Goal: Task Accomplishment & Management: Manage account settings

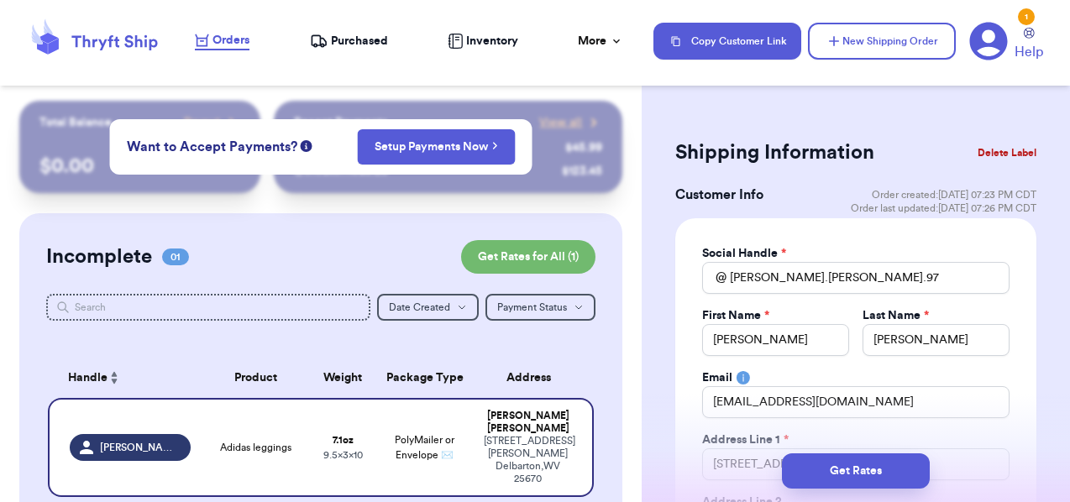
select select "WV"
click at [990, 149] on button "Delete Label" at bounding box center [1007, 152] width 72 height 37
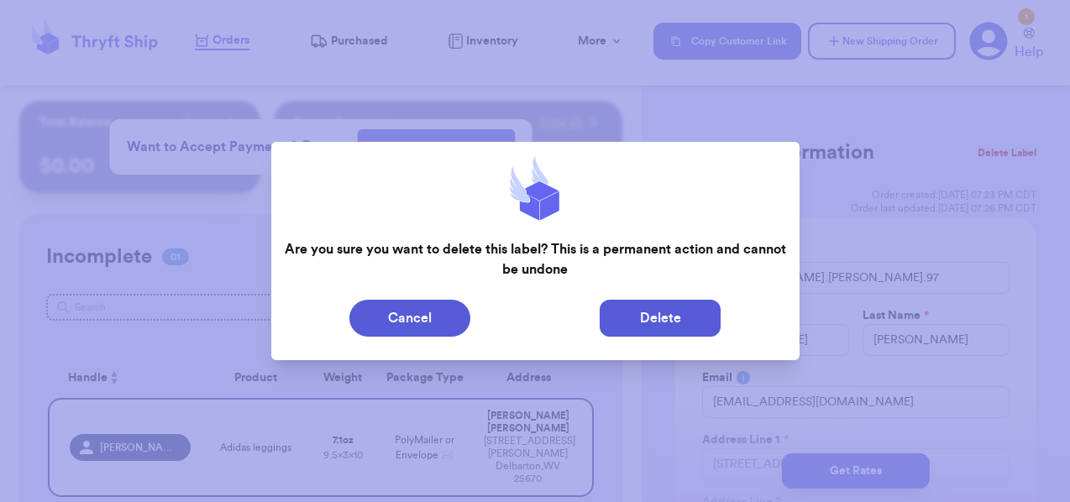
click at [664, 319] on button "Delete" at bounding box center [660, 318] width 121 height 37
click at [642, 314] on button "Delete" at bounding box center [660, 318] width 121 height 37
click at [627, 315] on button "Delete" at bounding box center [660, 318] width 121 height 37
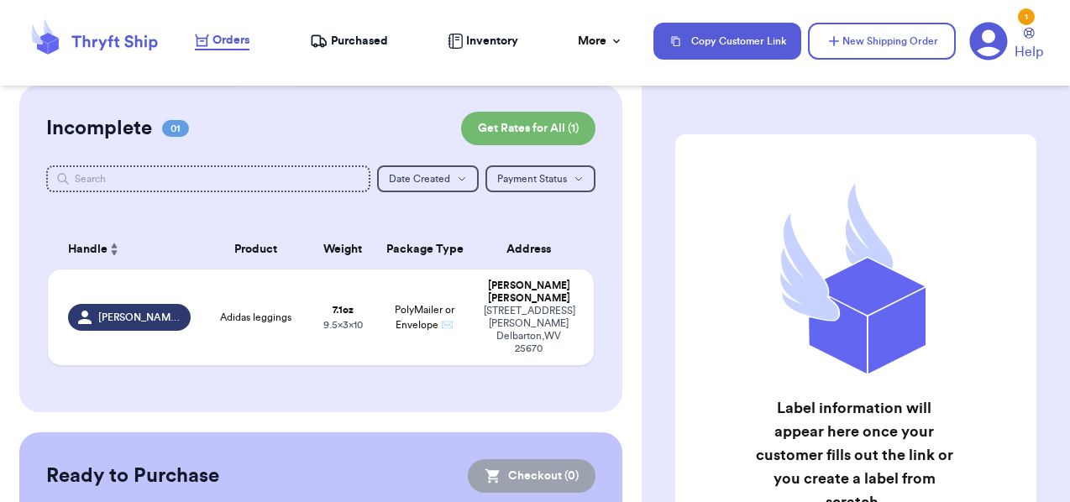
scroll to position [150, 0]
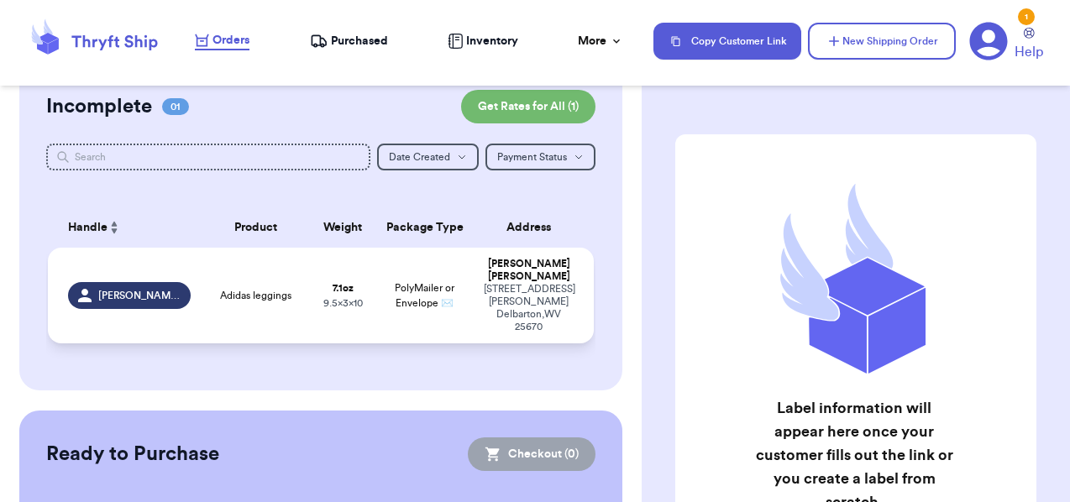
click at [417, 289] on span "PolyMailer or Envelope ✉️" at bounding box center [425, 295] width 60 height 25
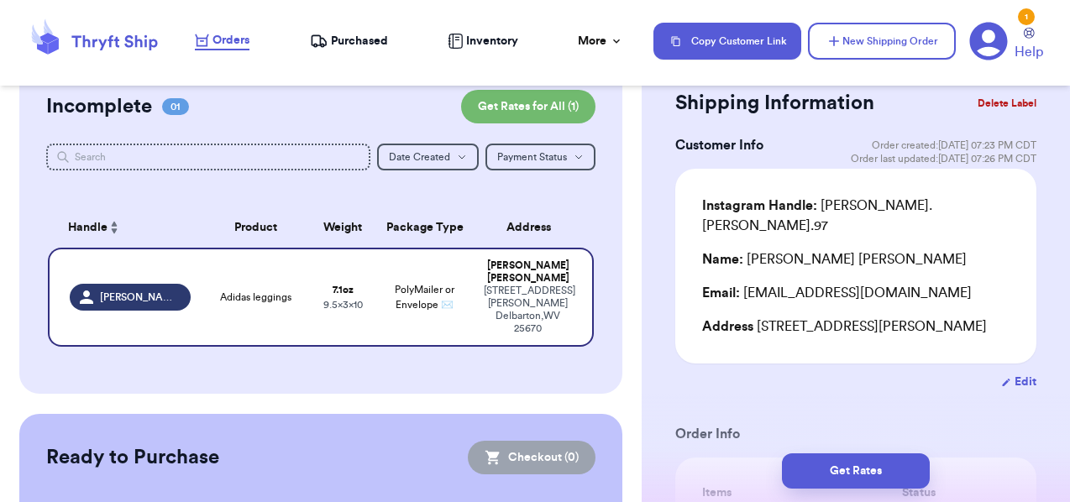
scroll to position [0, 0]
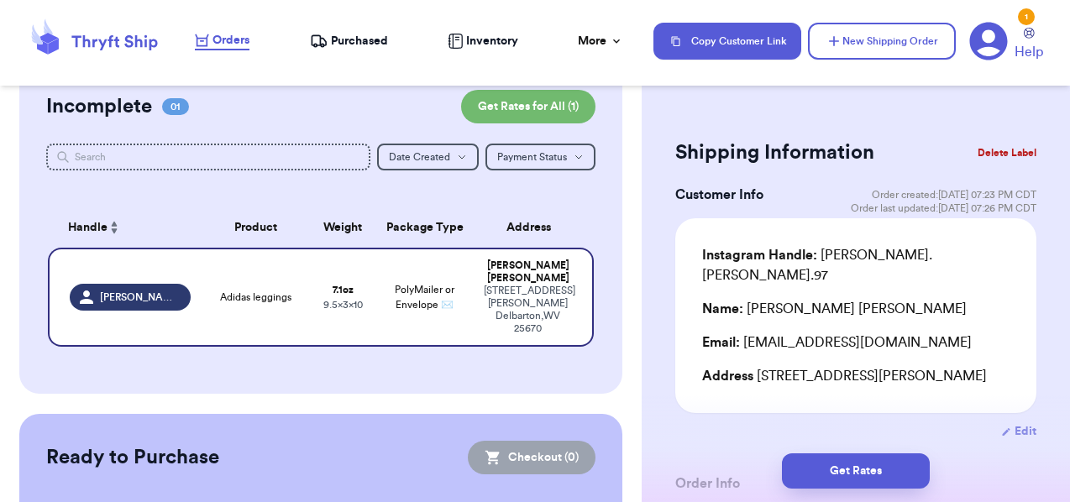
click at [1007, 148] on button "Delete Label" at bounding box center [1007, 152] width 72 height 37
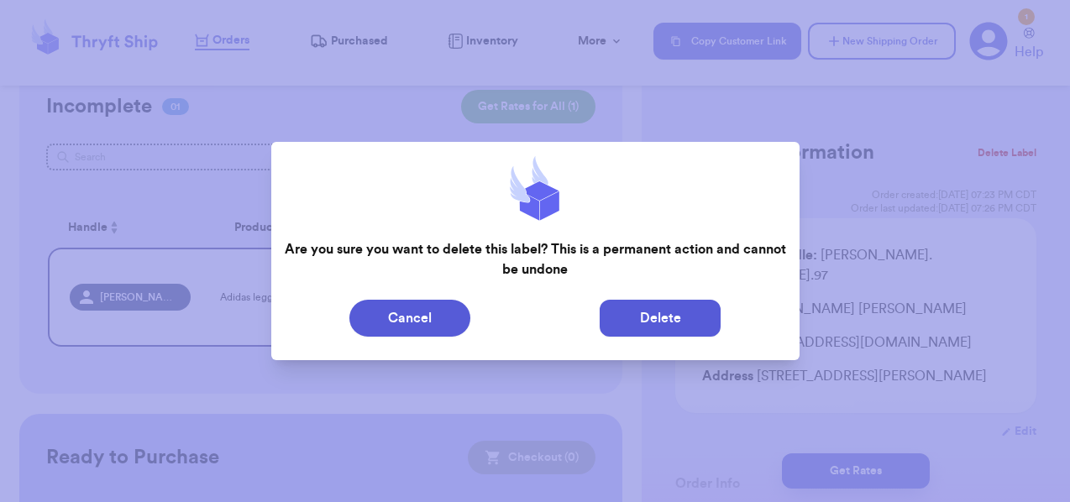
click at [670, 312] on button "Delete" at bounding box center [660, 318] width 121 height 37
